Goal: Information Seeking & Learning: Check status

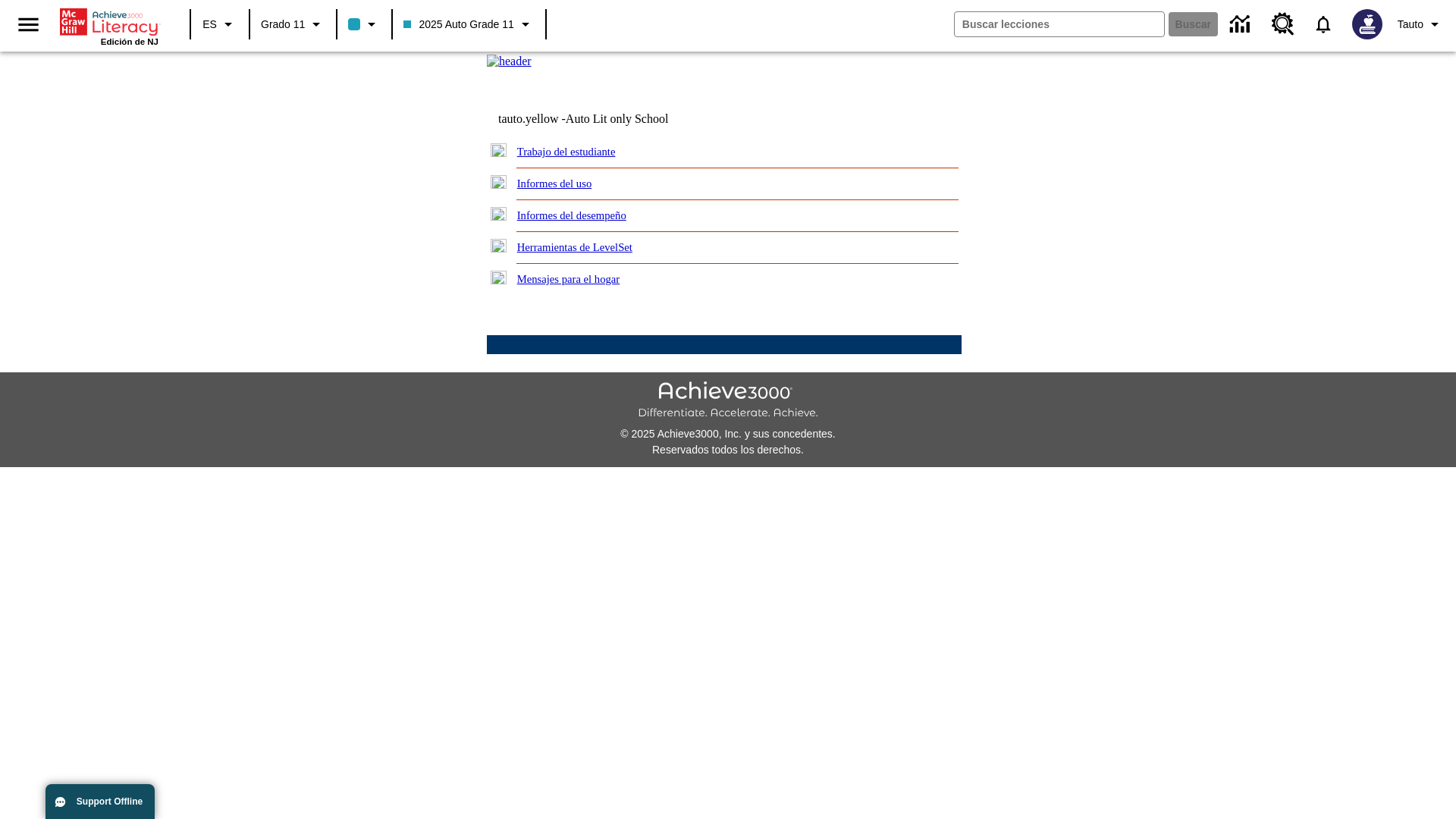
click at [567, 189] on link "Informes del uso" at bounding box center [555, 183] width 75 height 12
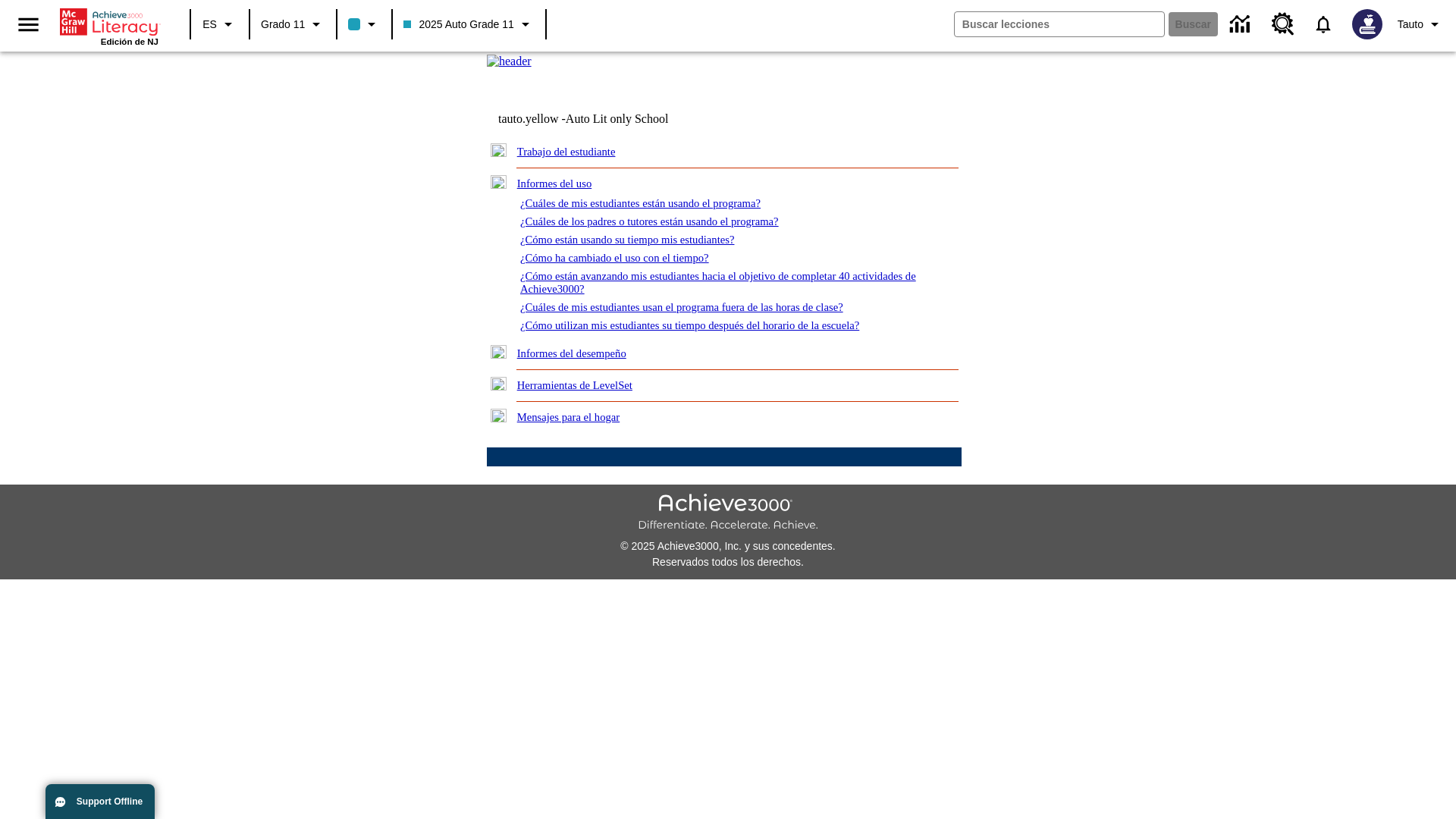
click at [661, 209] on link "¿Cuáles de mis estudiantes están usando el programa?" at bounding box center [640, 203] width 241 height 12
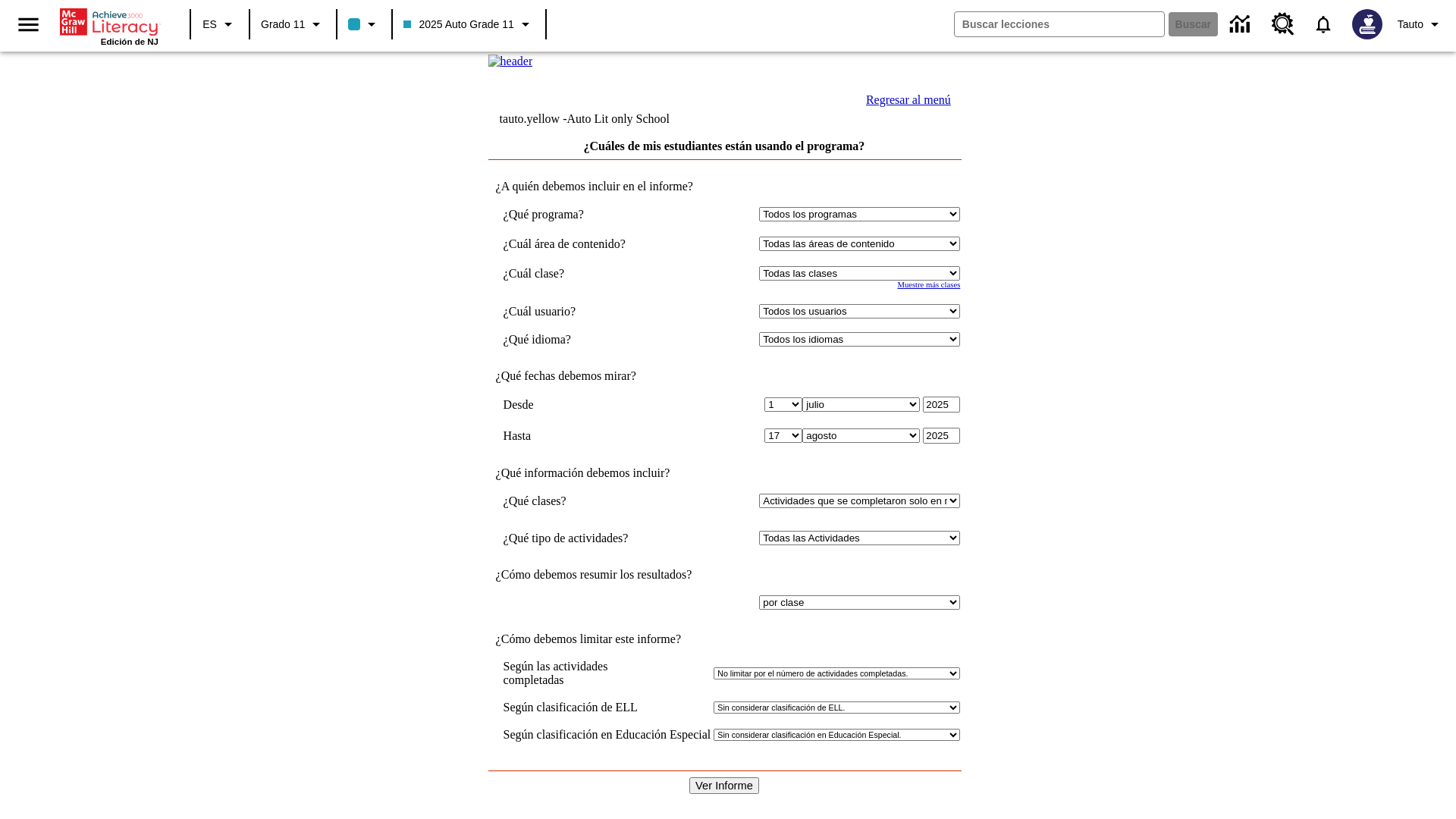
click at [863, 281] on select "Seleccionar una clase: Todas las clases 2025 Auto Grade 11 205 Auto Grade 11 Sa…" at bounding box center [859, 274] width 201 height 15
select select "11133141"
click at [863, 318] on select "Todos los usuarios Puma, Sautoen Puma, Sautoes Puma, Sautoss Twoclasses, Sautoe…" at bounding box center [859, 311] width 201 height 15
select select "21437114"
click at [726, 777] on input "Ver Informe" at bounding box center [725, 785] width 69 height 17
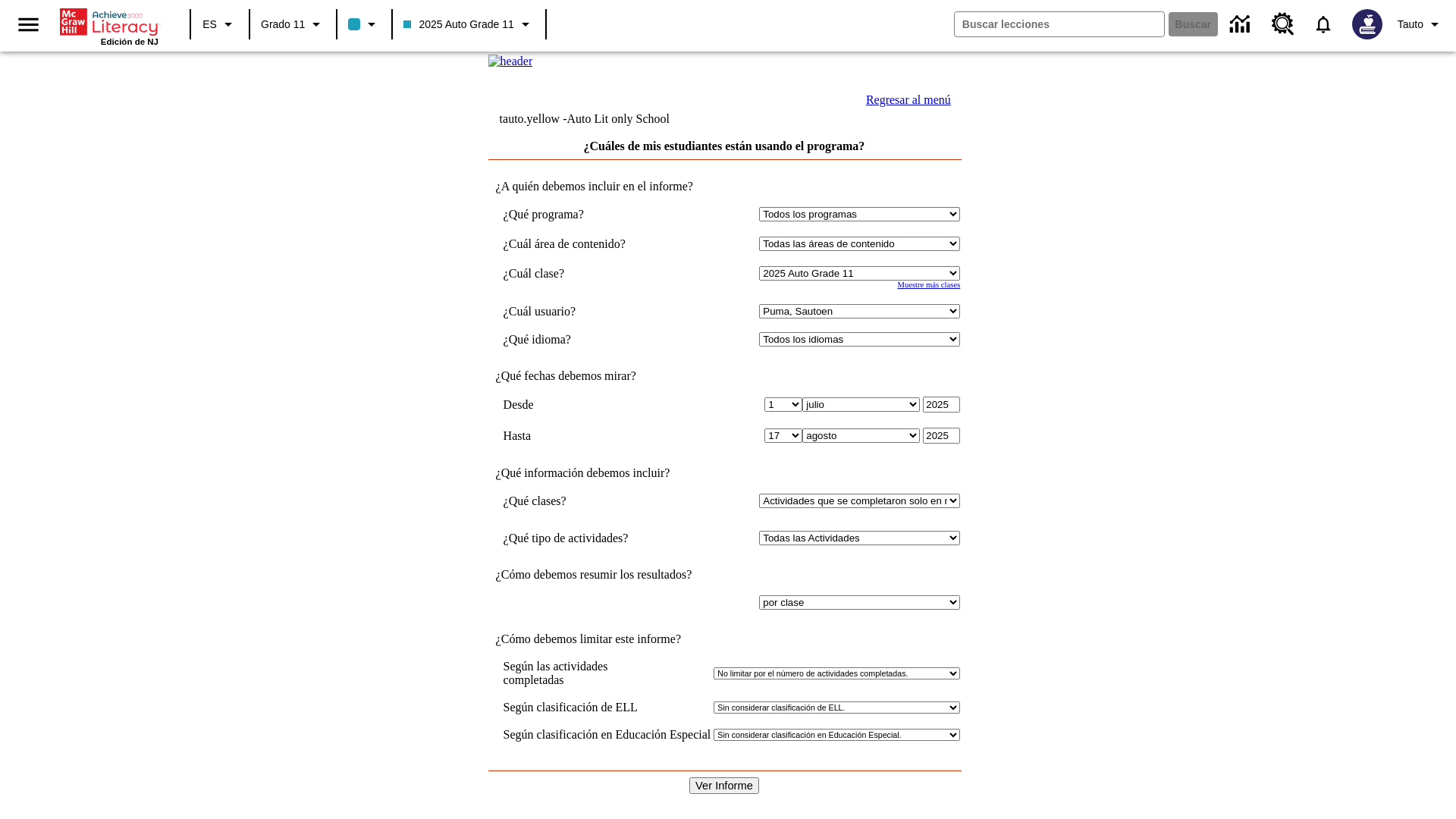
click at [905, 106] on link "Regresar al menú" at bounding box center [909, 99] width 85 height 13
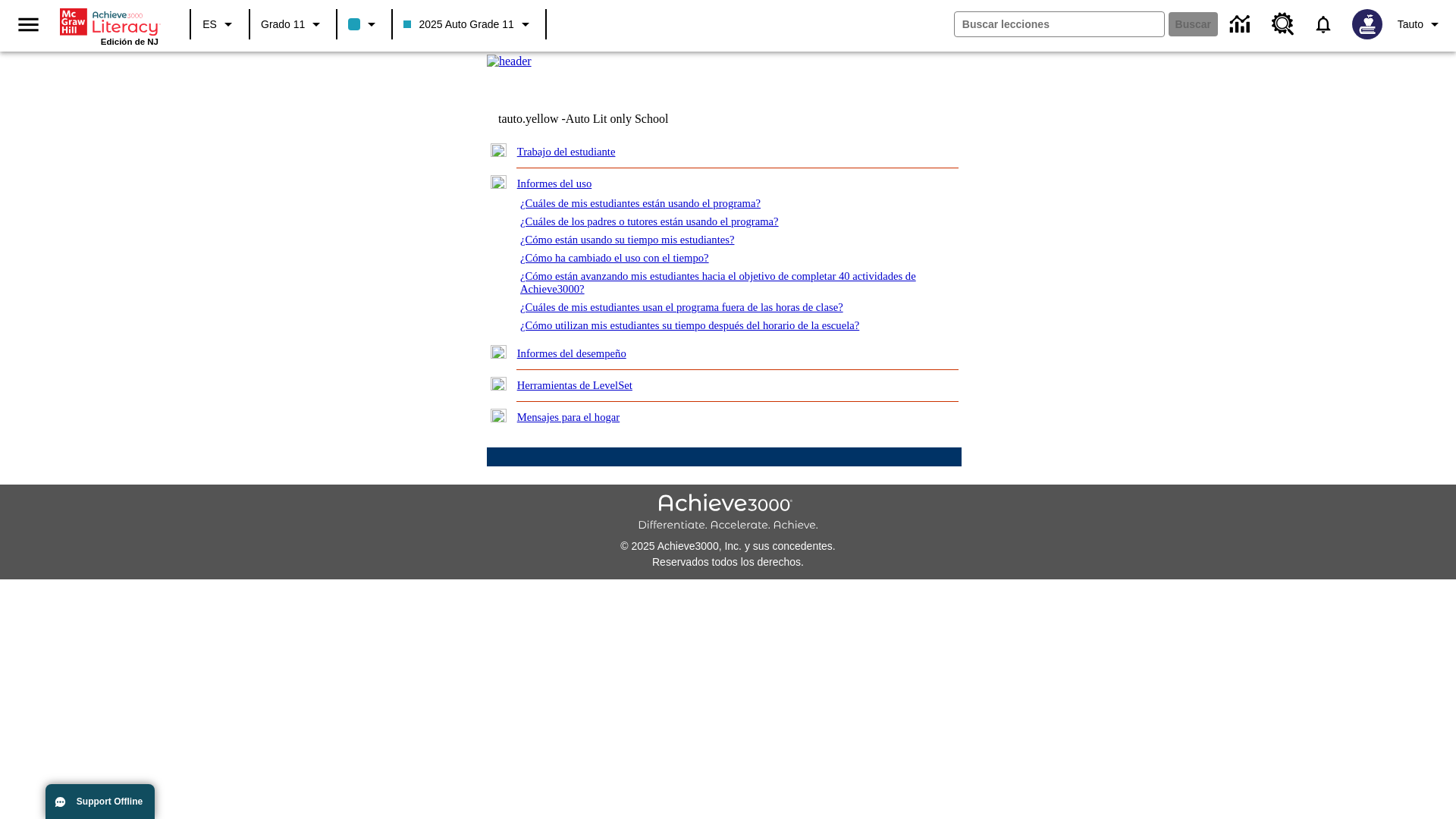
click at [671, 228] on link "¿Cuáles de los padres o tutores están usando el programa?" at bounding box center [649, 221] width 259 height 12
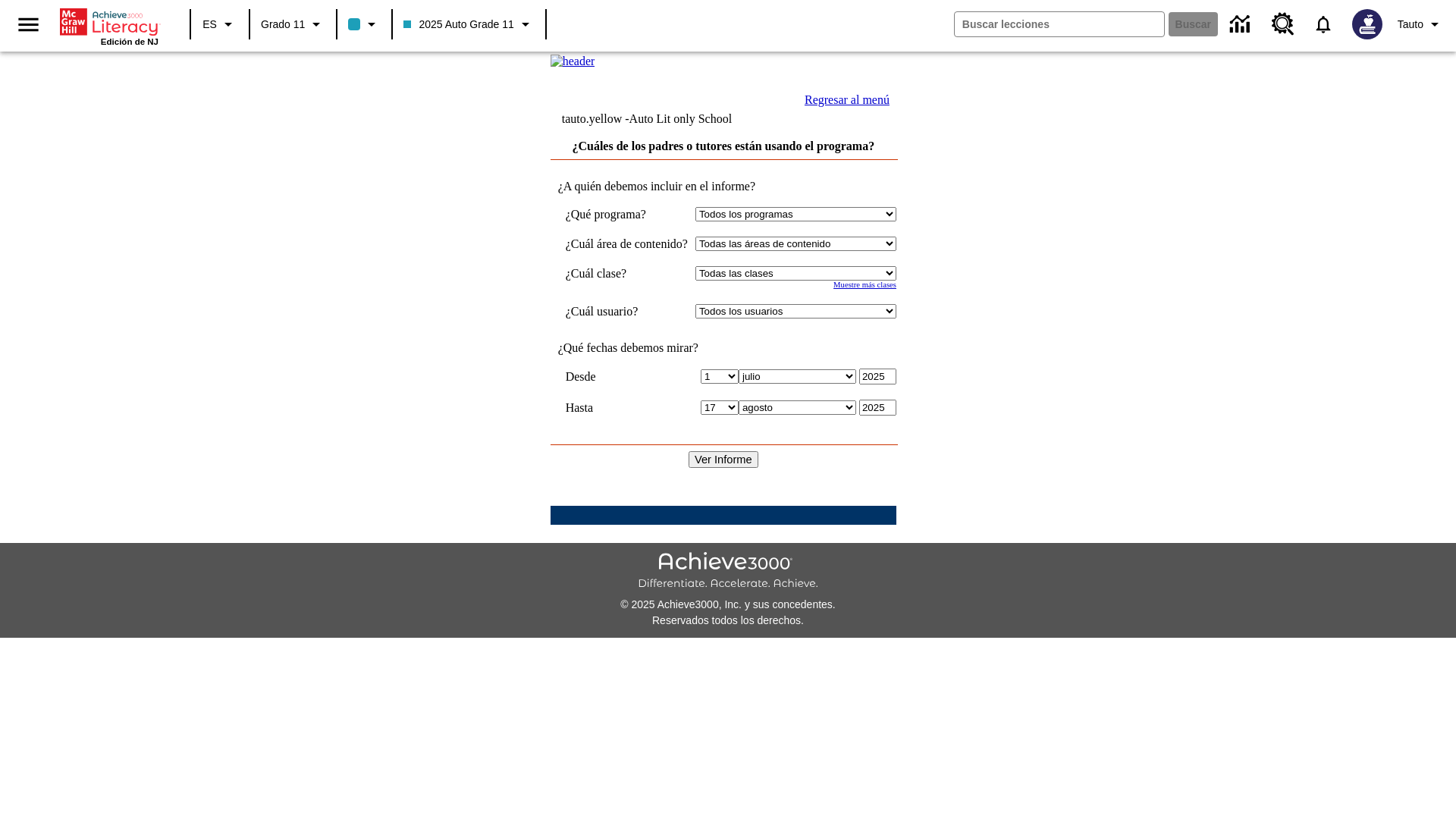
click at [811, 281] on select "Seleccionar una clase: Todas las clases 2025 Auto Grade 11 205 Auto Grade 11 Sa…" at bounding box center [796, 274] width 201 height 15
select select "11133141"
select select "21437114"
click at [726, 468] on input "Ver Informe" at bounding box center [724, 459] width 69 height 17
click at [890, 106] on link "Regresar al menú" at bounding box center [847, 99] width 85 height 13
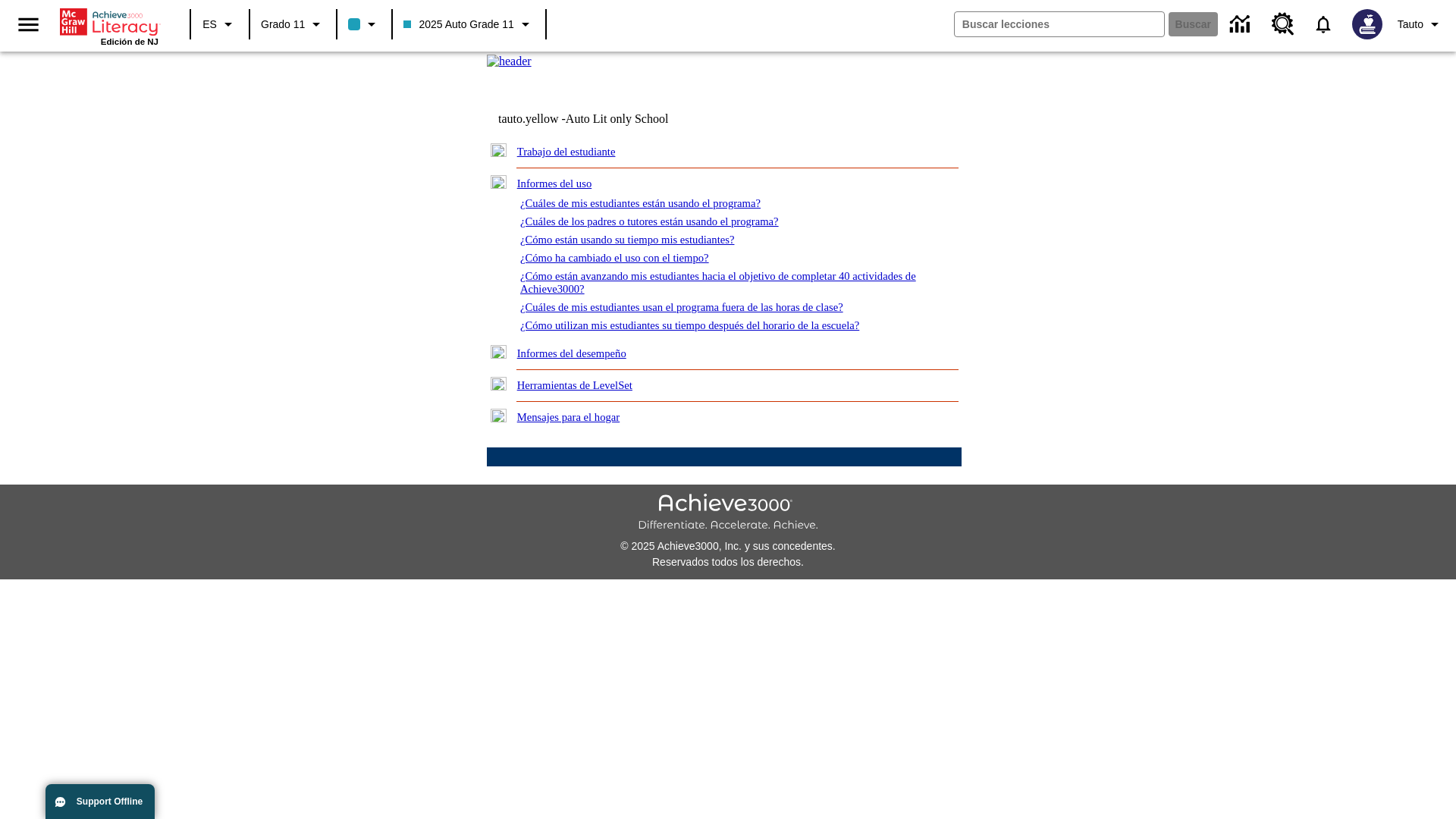
click at [645, 246] on link "¿Cómo están usando su tiempo mis estudiantes?" at bounding box center [627, 240] width 215 height 12
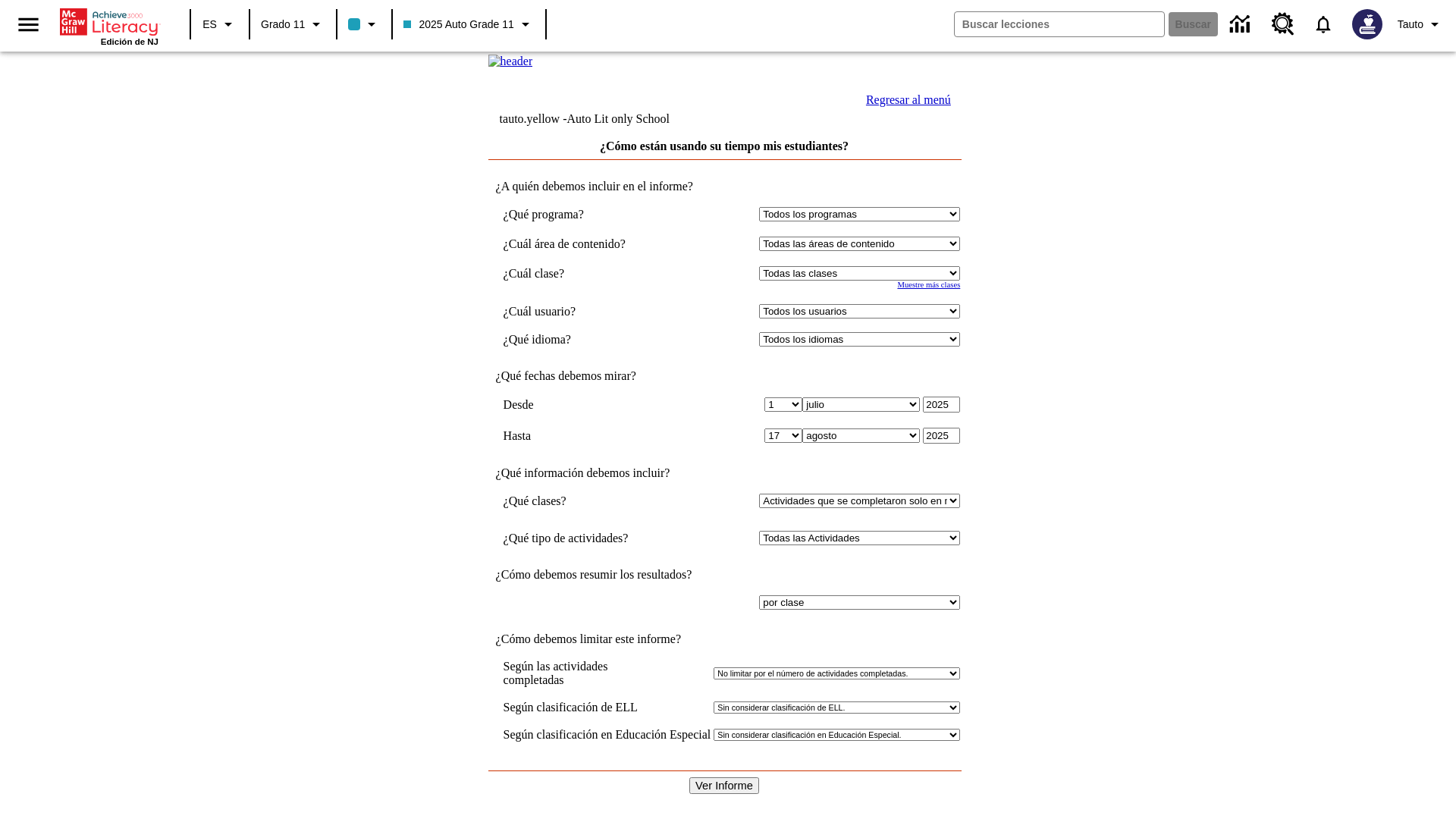
click at [863, 281] on select "Seleccionar una clase: Todas las clases 2025 Auto Grade 11 205 Auto Grade 11 Sa…" at bounding box center [859, 274] width 201 height 15
select select "11133141"
click at [863, 318] on select "Todos los usuarios Puma, Sautoen Puma, Sautoes Puma, Sautoss Twoclasses, Sautoe…" at bounding box center [859, 311] width 201 height 15
select select "21437114"
click at [726, 777] on input "Ver Informe" at bounding box center [725, 785] width 69 height 17
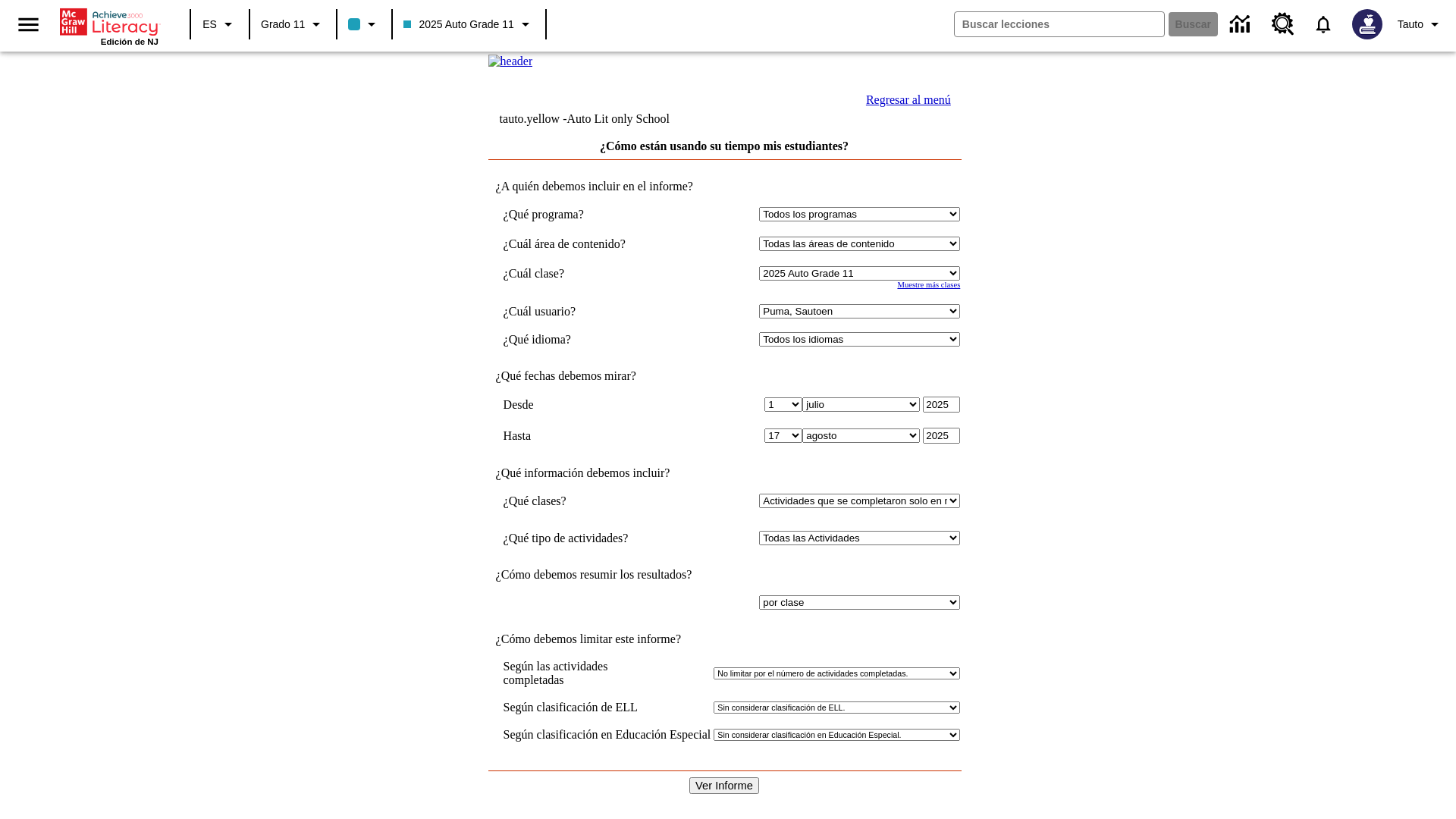
click at [905, 106] on link "Regresar al menú" at bounding box center [909, 99] width 85 height 13
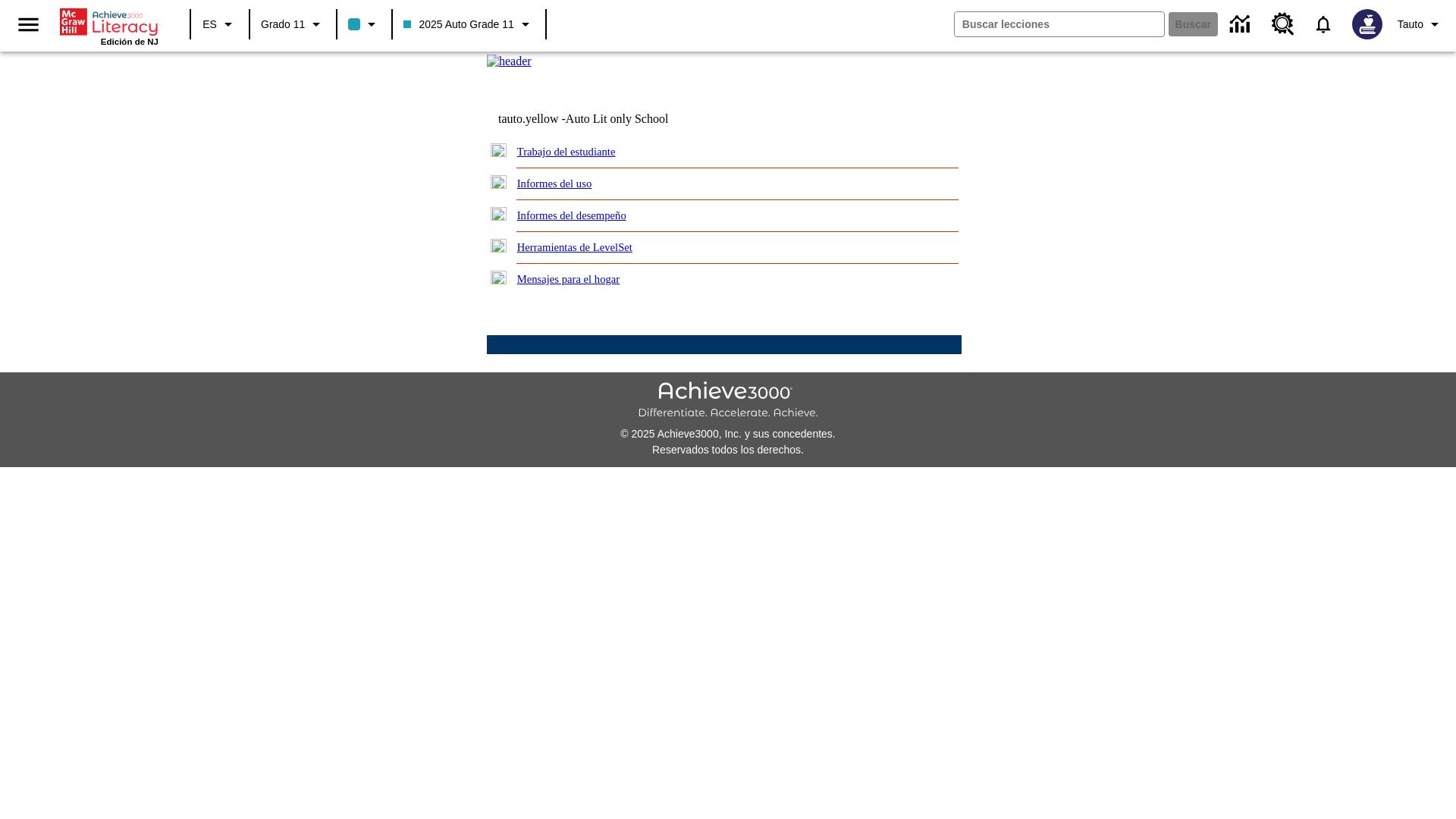
click at [0, 0] on link "¿Cómo ha cambiado el uso con el tiempo?" at bounding box center [0, 0] width 0 height 0
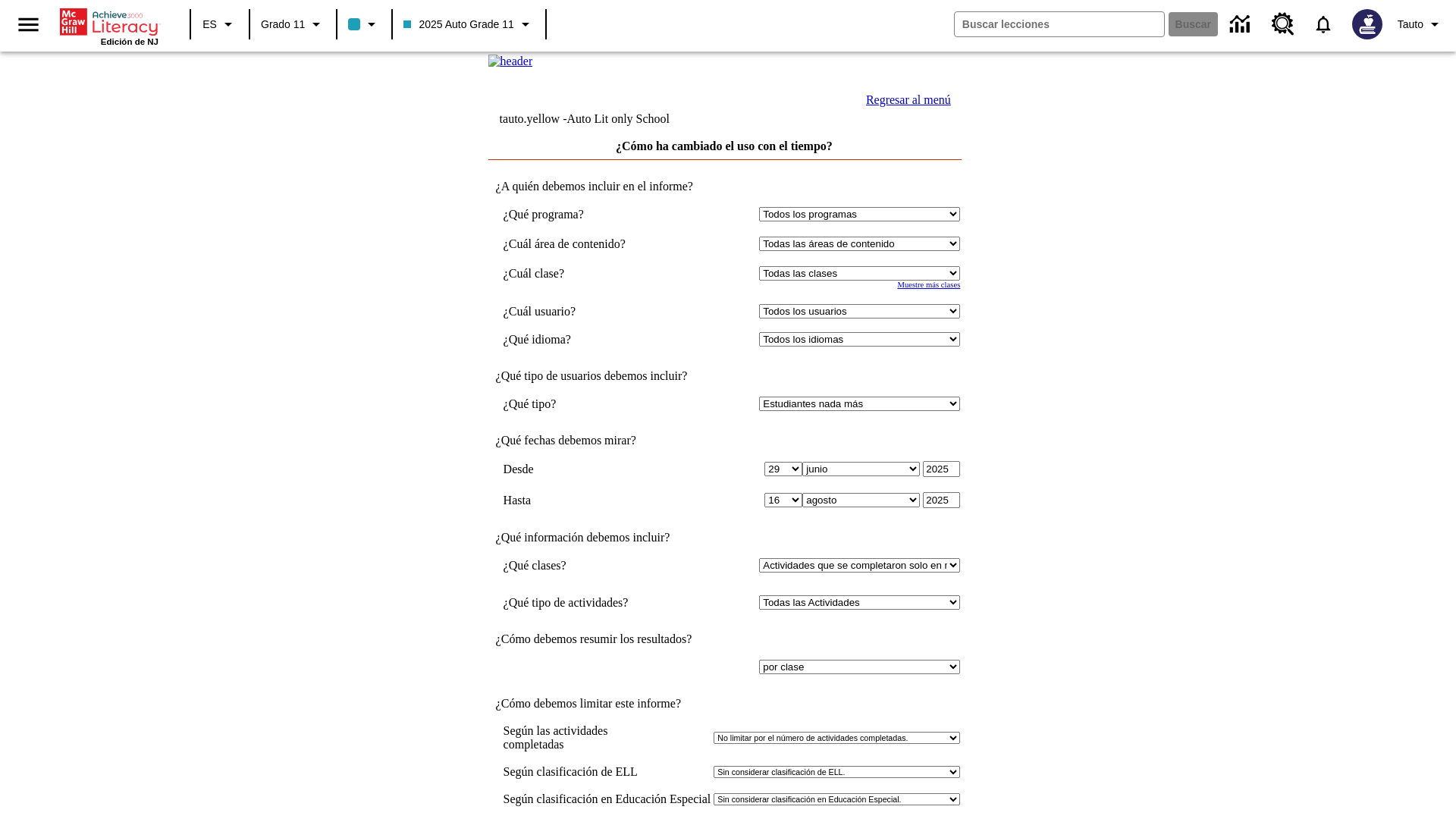
click at [863, 281] on select "Seleccionar una clase: Todas las clases 2025 Auto Grade 11 205 Auto Grade 11 Sa…" at bounding box center [859, 274] width 201 height 15
select select "11133141"
click at [863, 318] on select "Todos los usuarios Puma, Sautoen Puma, Sautoes Puma, Sautoss Twoclasses, Sautoe…" at bounding box center [859, 311] width 201 height 15
select select "21437114"
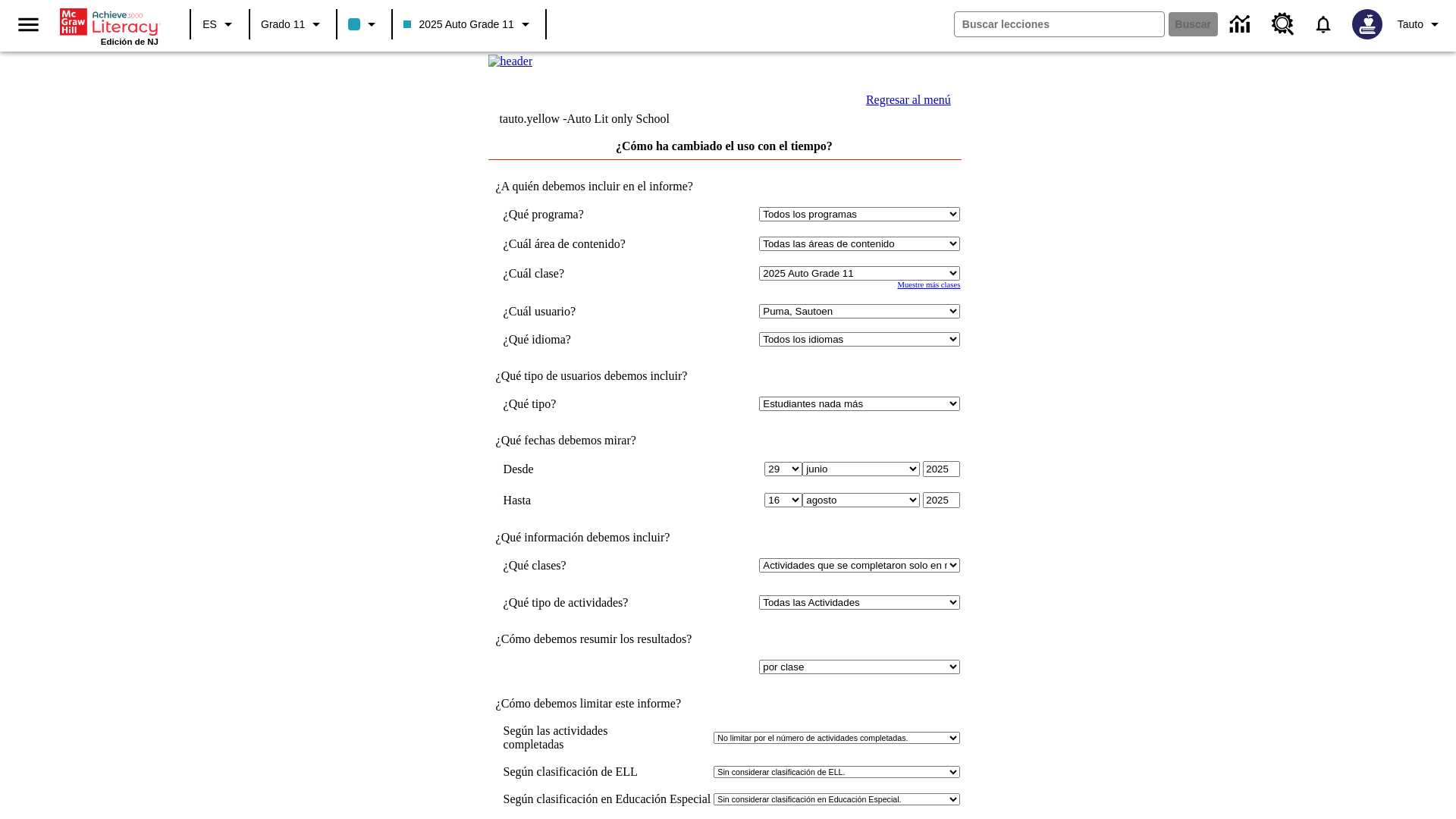
click at [905, 106] on link "Regresar al menú" at bounding box center [909, 99] width 85 height 13
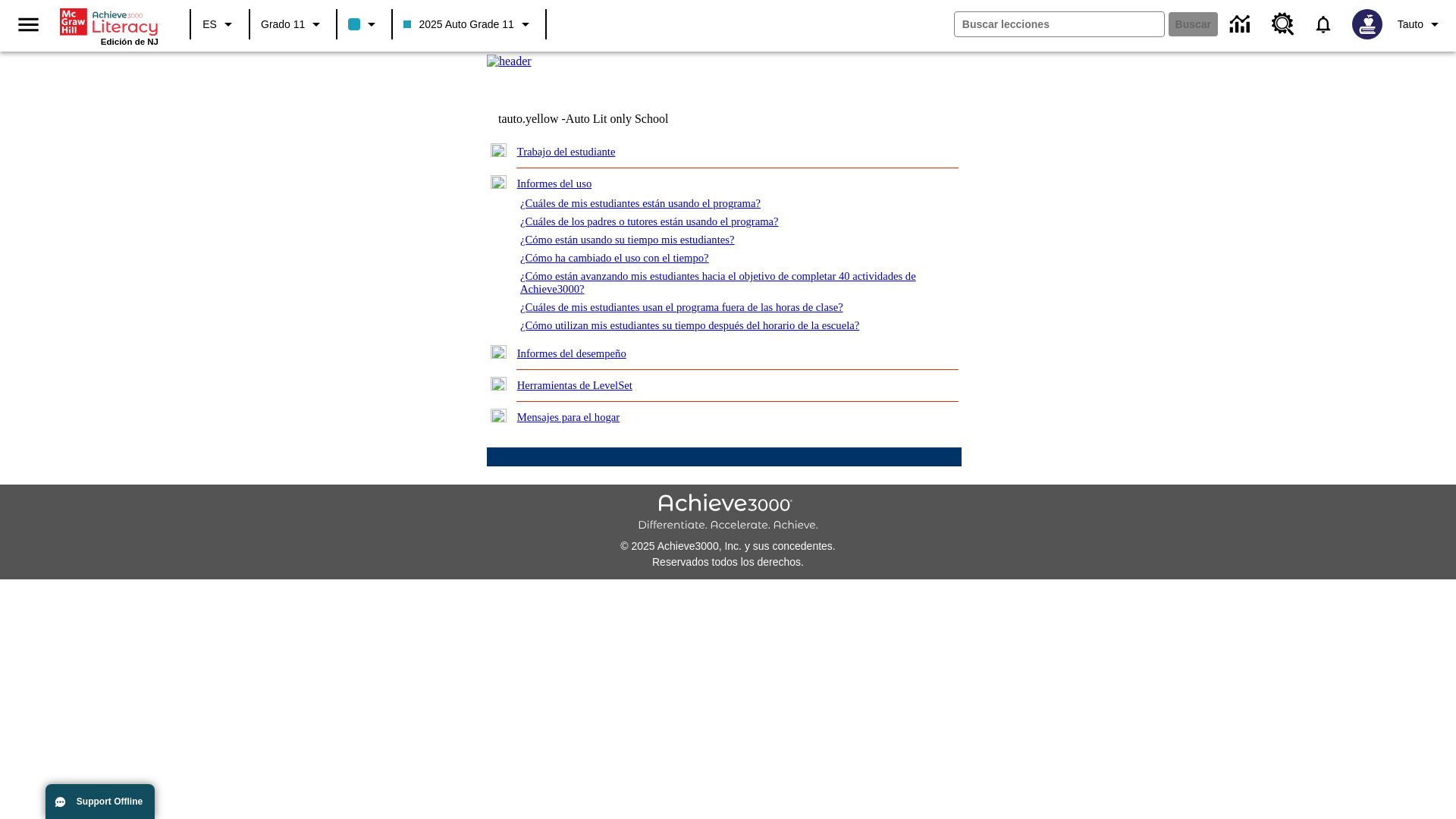
click at [712, 295] on link "¿Cómo están avanzando mis estudiantes hacia el objetivo de completar 40 activid…" at bounding box center [718, 282] width 395 height 25
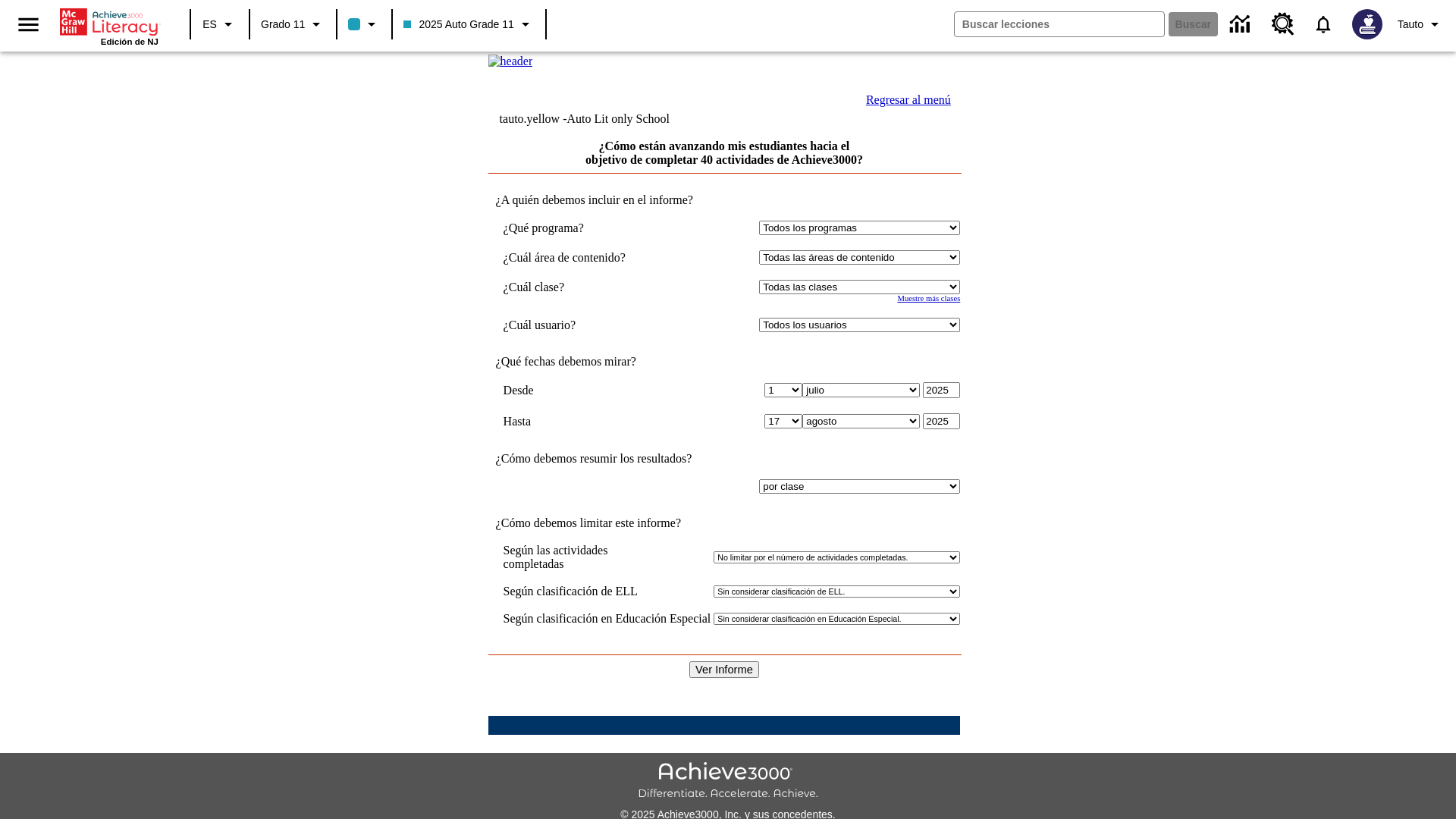
click at [863, 294] on select "Seleccionar una clase: Todas las clases 2025 Auto Grade 11 205 Auto Grade 11 Sa…" at bounding box center [859, 287] width 201 height 15
select select "11133141"
click at [863, 332] on select "Todos los usuarios Puma, Sautoen Puma, Sautoes Puma, Sautoss Twoclasses, Sautoe…" at bounding box center [859, 325] width 201 height 15
select select "21437114"
click at [726, 661] on input "Ver Informe" at bounding box center [725, 669] width 69 height 17
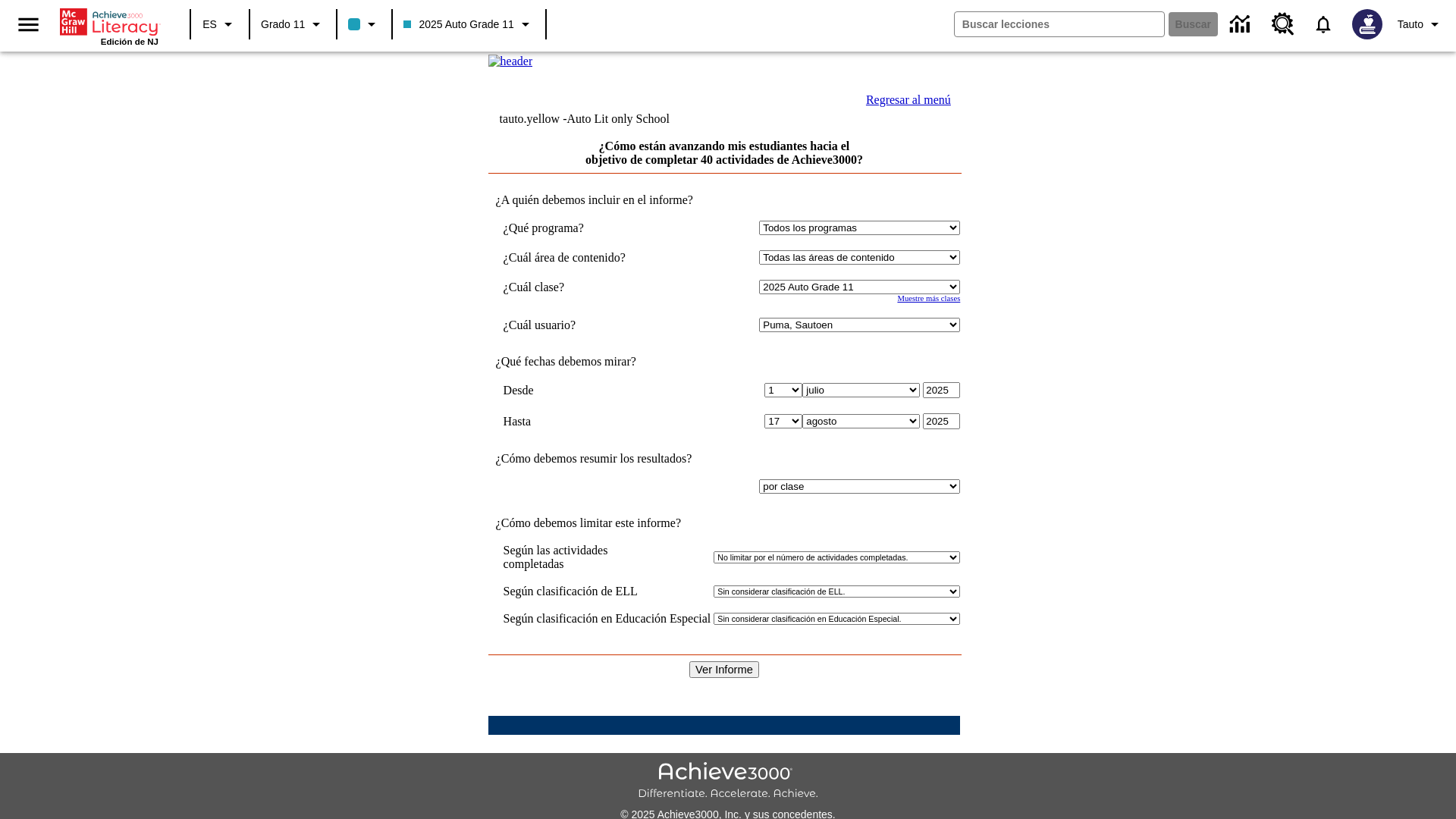
click at [905, 106] on link "Regresar al menú" at bounding box center [909, 99] width 85 height 13
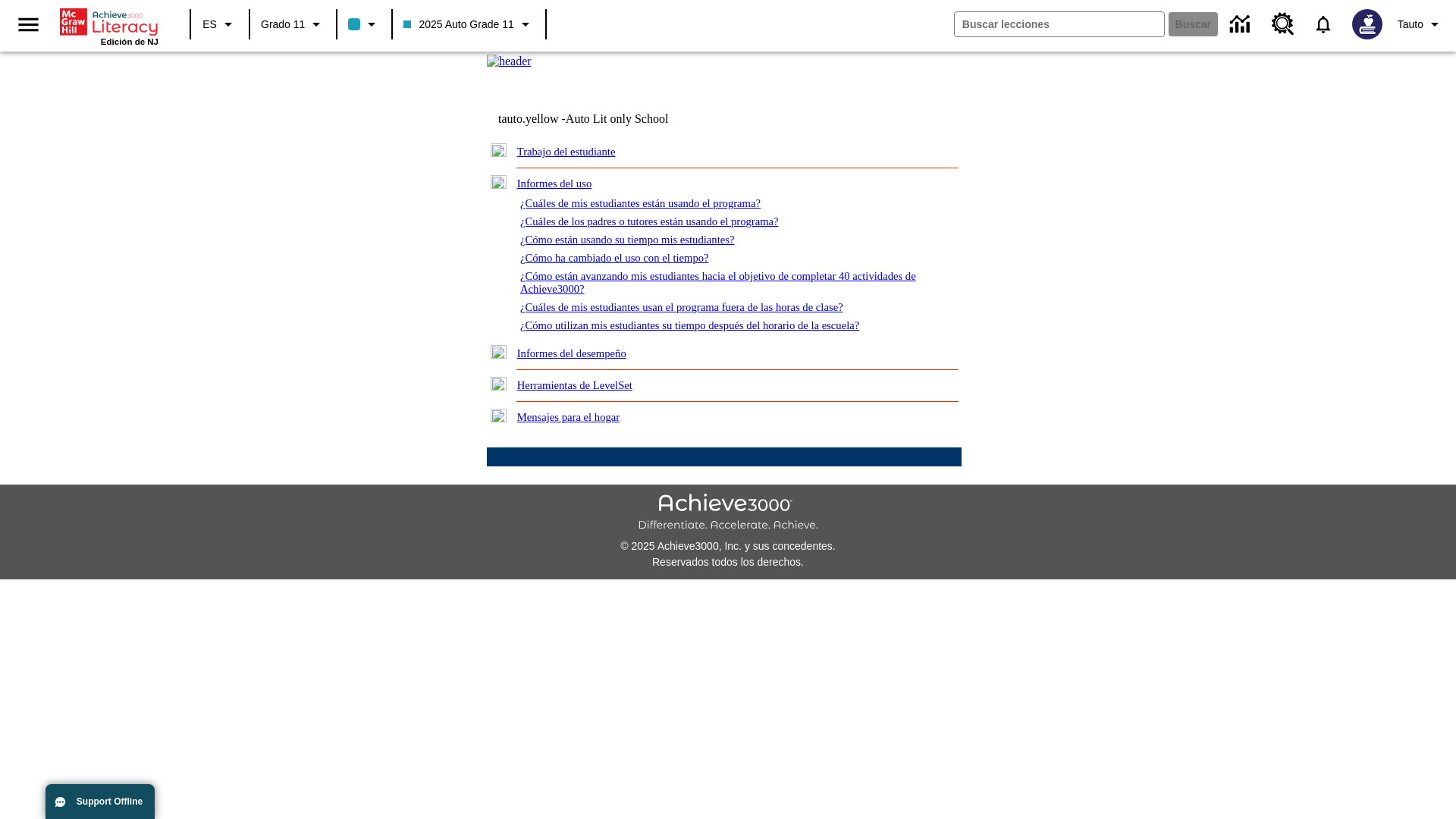
click at [710, 313] on link "¿Cuáles de mis estudiantes usan el programa fuera de las horas de clase?" at bounding box center [682, 307] width 323 height 12
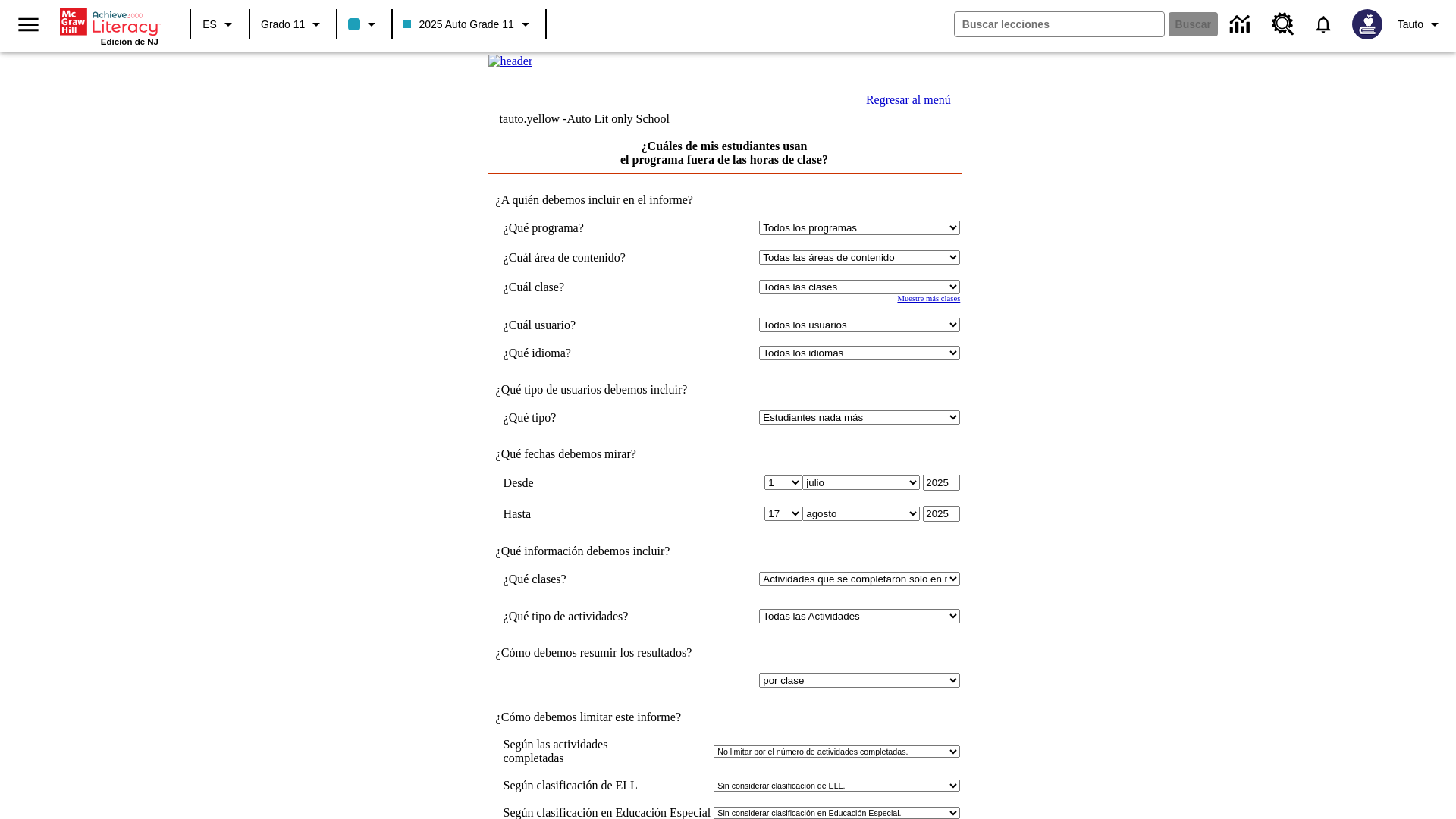
select select "11133141"
select select "21437114"
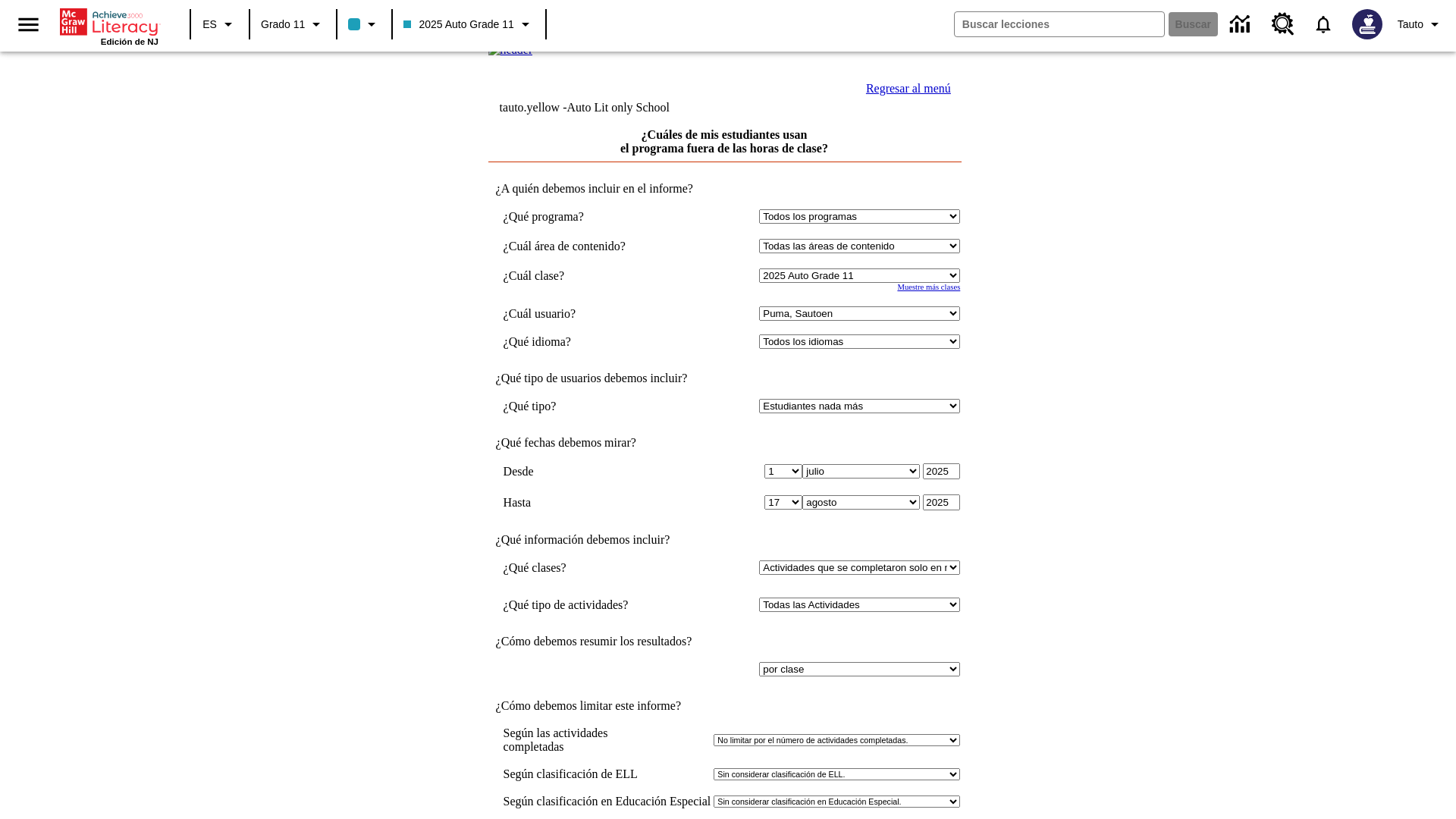
click at [905, 95] on link "Regresar al menú" at bounding box center [909, 88] width 85 height 13
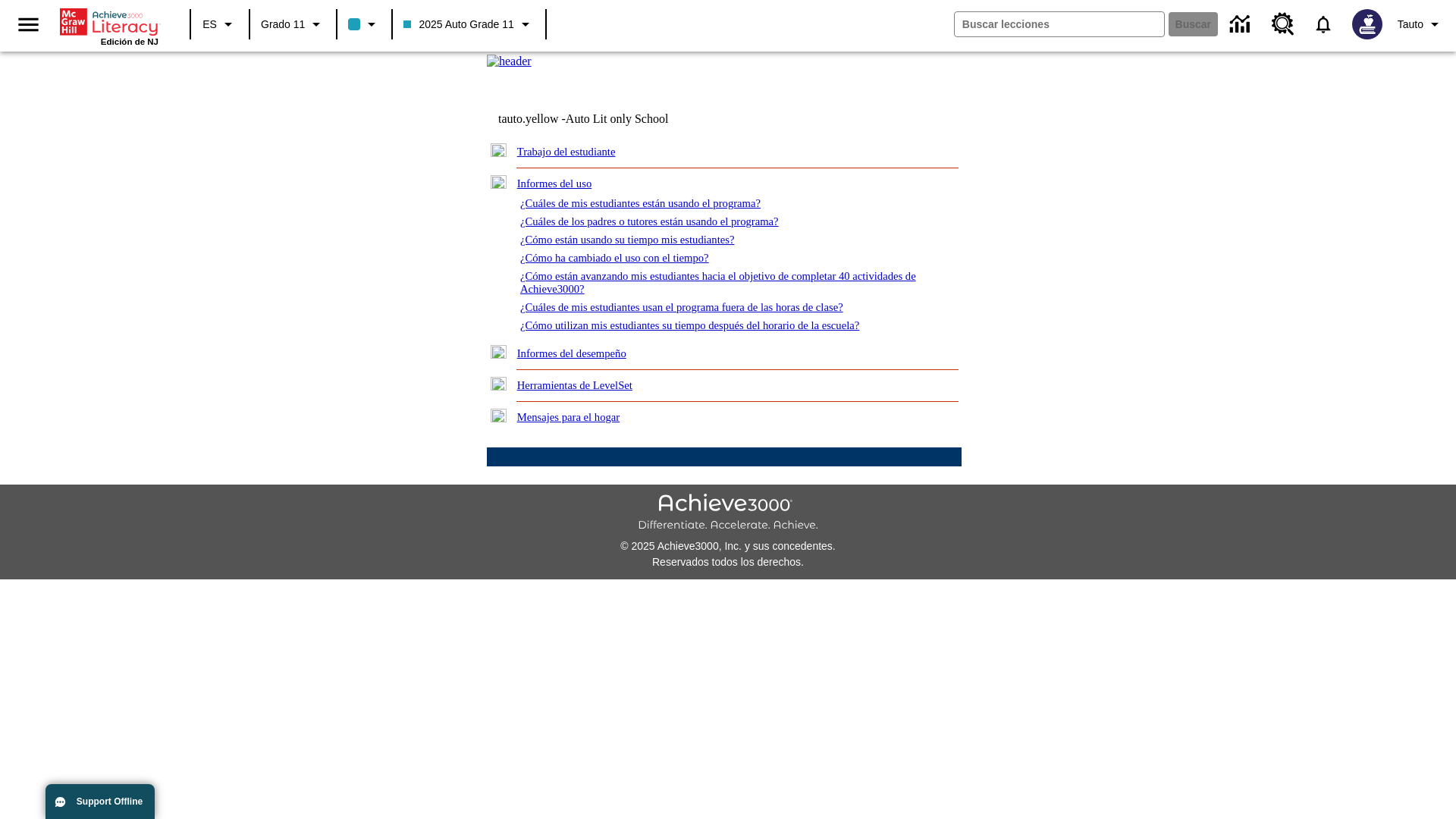
click at [716, 331] on link "¿Cómo utilizan mis estudiantes su tiempo después del horario de la escuela?" at bounding box center [690, 325] width 339 height 12
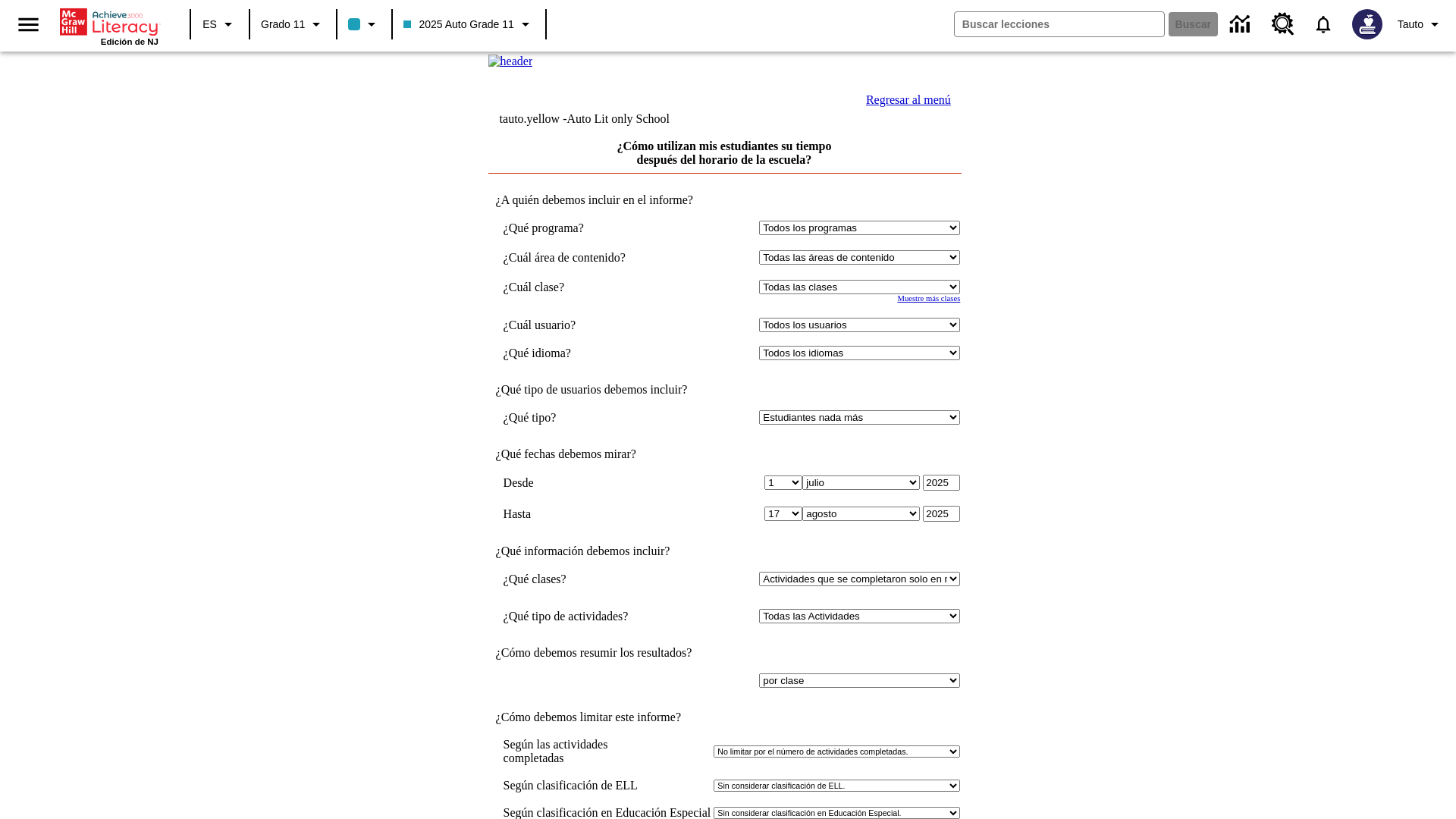
click at [863, 294] on select "Seleccionar una clase: Todas las clases 2025 Auto Grade 11 205 Auto Grade 11 Sa…" at bounding box center [859, 287] width 201 height 15
select select "11133141"
click at [863, 332] on select "Todos los usuarios Puma, Sautoen Puma, Sautoes Puma, Sautoss Twoclasses, Sautoe…" at bounding box center [859, 325] width 201 height 15
select select "21437114"
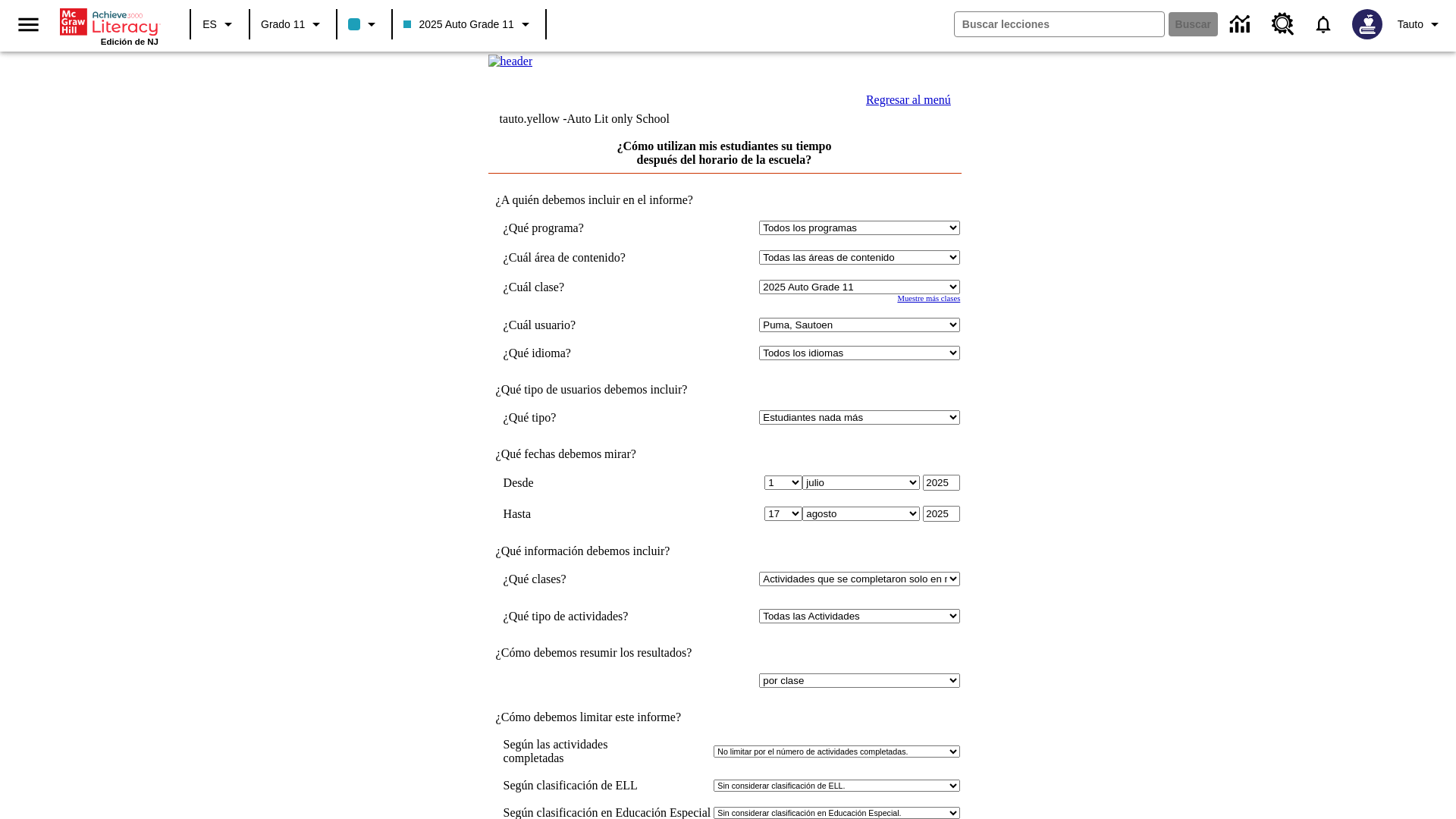
scroll to position [11, 0]
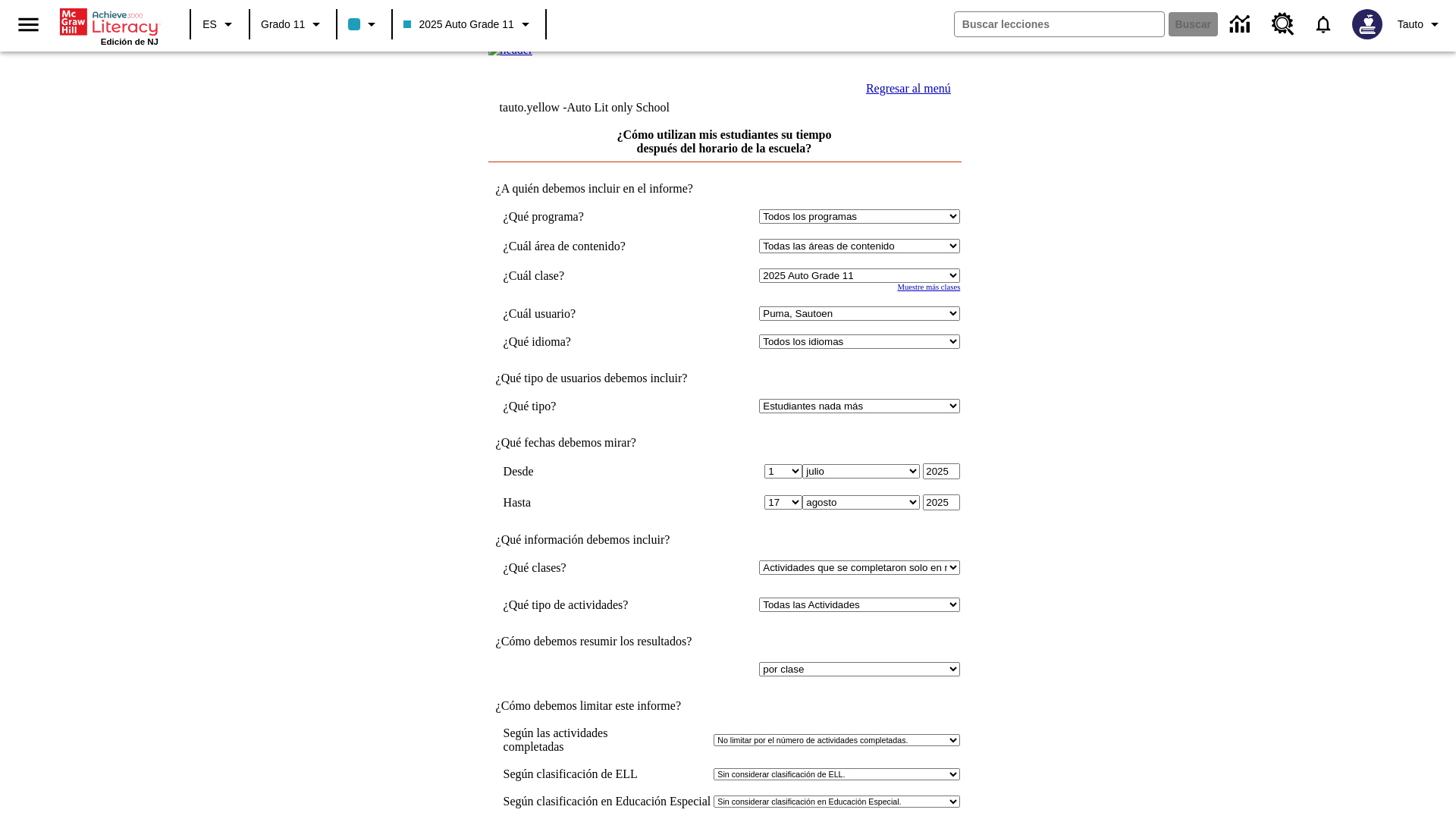
click at [905, 95] on link "Regresar al menú" at bounding box center [909, 88] width 85 height 13
